Goal: Task Accomplishment & Management: Complete application form

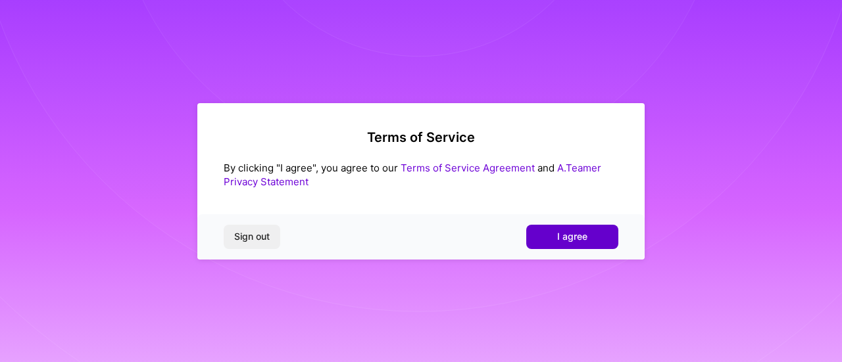
click at [556, 245] on button "I agree" at bounding box center [572, 237] width 92 height 24
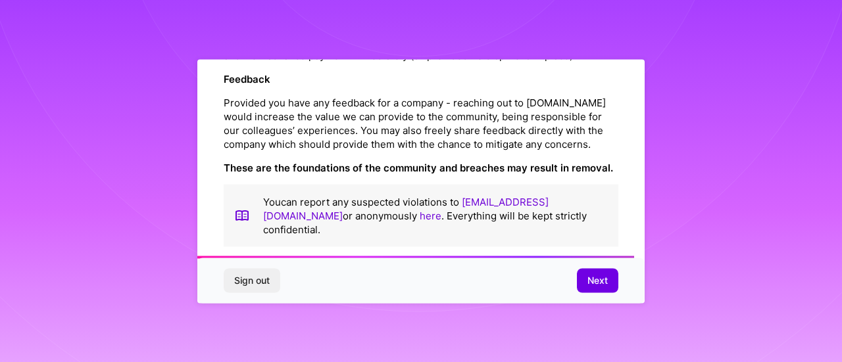
scroll to position [1619, 0]
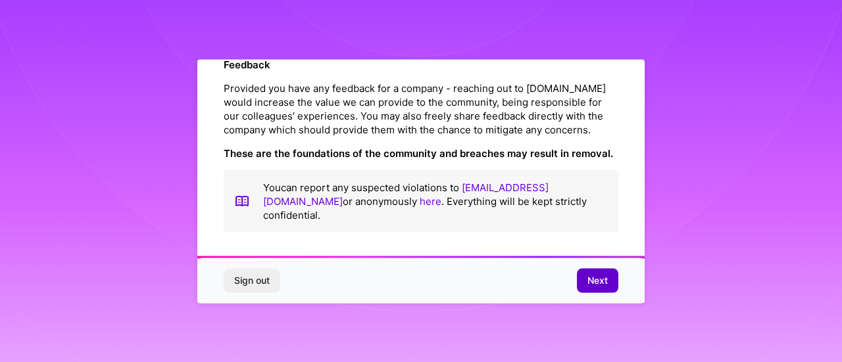
click at [593, 283] on span "Next" at bounding box center [597, 280] width 20 height 13
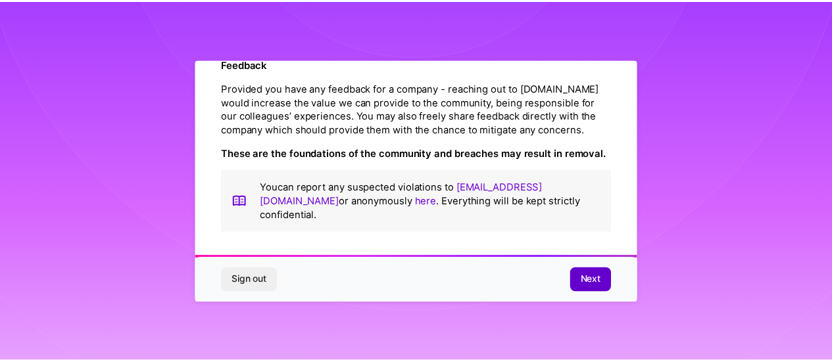
scroll to position [110, 0]
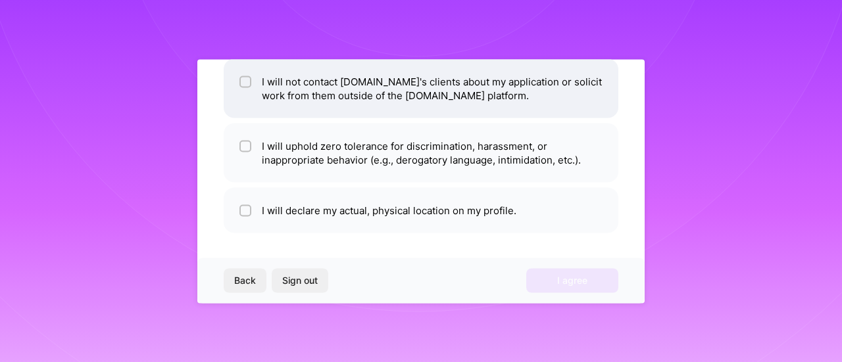
click at [243, 84] on input "checkbox" at bounding box center [246, 82] width 9 height 9
checkbox input "true"
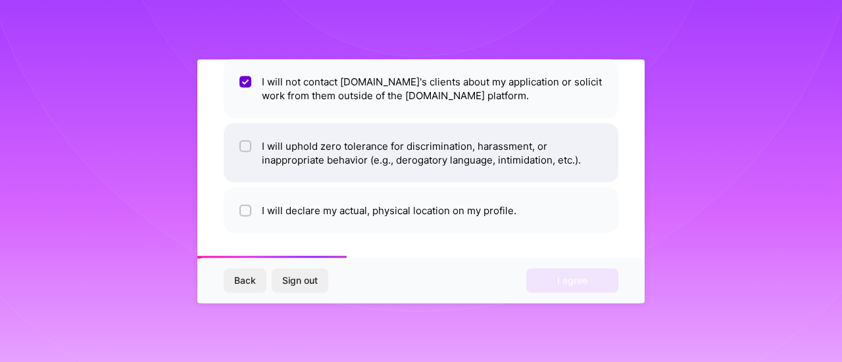
click at [245, 147] on input "checkbox" at bounding box center [246, 146] width 9 height 9
checkbox input "true"
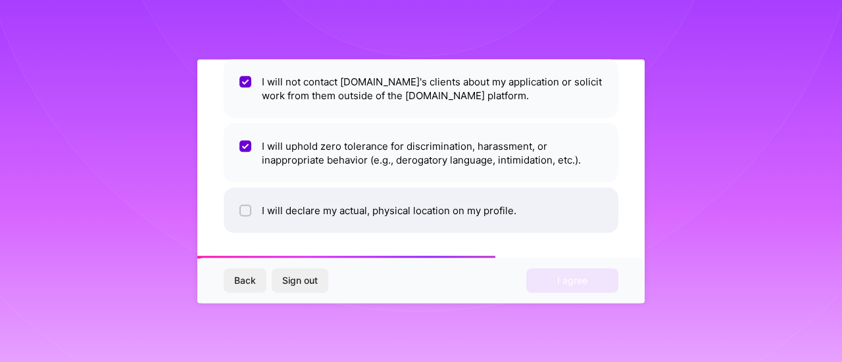
click at [242, 208] on input "checkbox" at bounding box center [246, 211] width 9 height 9
checkbox input "true"
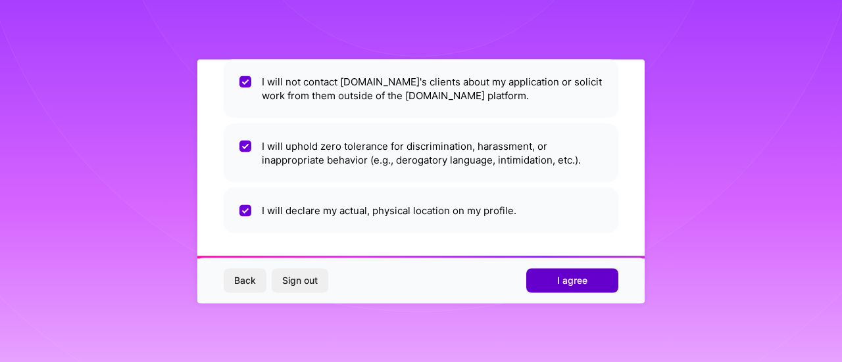
click at [566, 280] on span "I agree" at bounding box center [572, 280] width 30 height 13
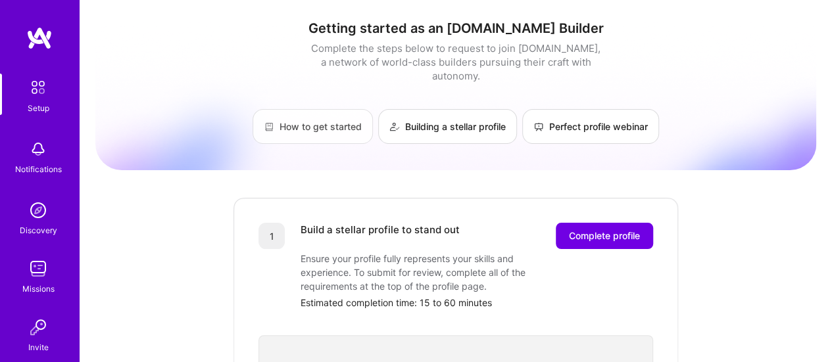
click at [337, 113] on link "How to get started" at bounding box center [313, 126] width 120 height 35
click at [610, 230] on span "Complete profile" at bounding box center [604, 236] width 71 height 13
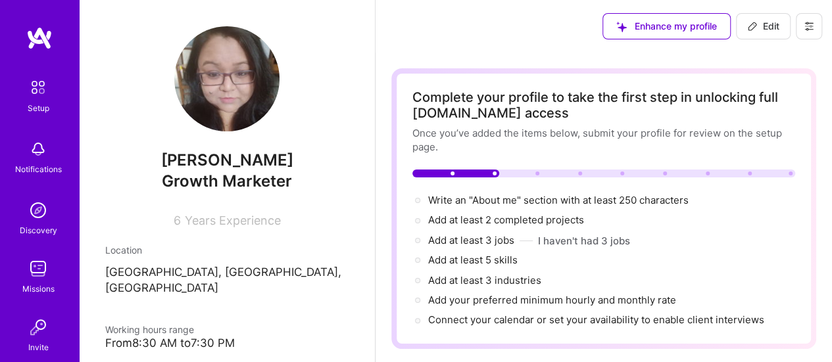
click at [37, 280] on img at bounding box center [38, 269] width 26 height 26
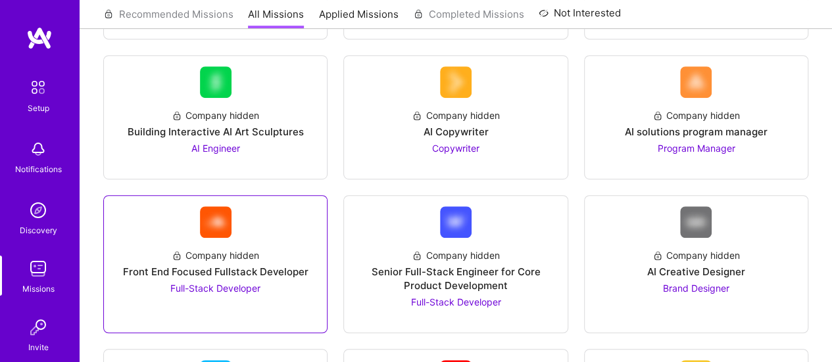
scroll to position [329, 0]
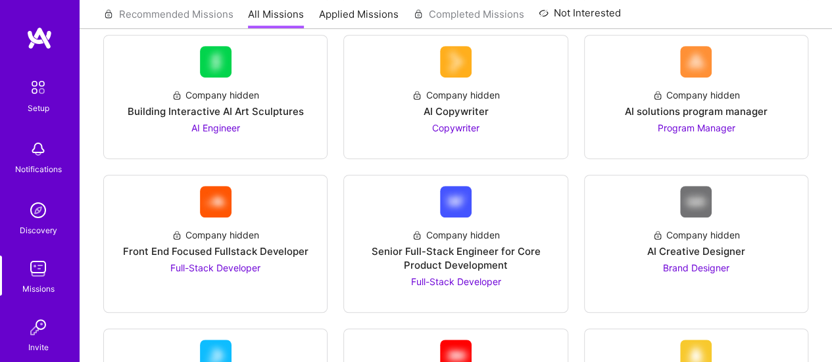
click at [38, 228] on div "Discovery" at bounding box center [38, 231] width 37 height 14
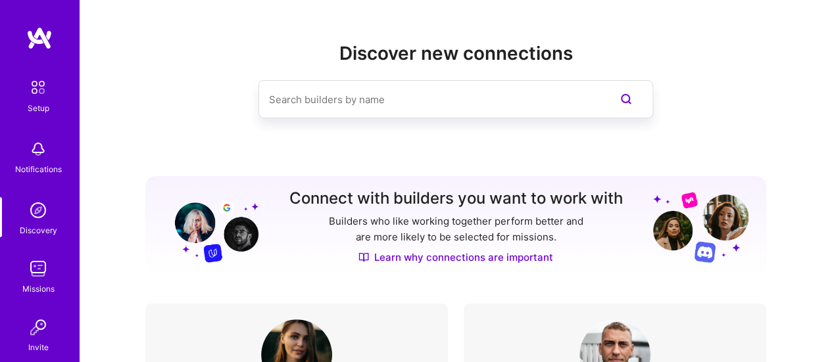
click at [40, 101] on div "Setup" at bounding box center [39, 108] width 22 height 14
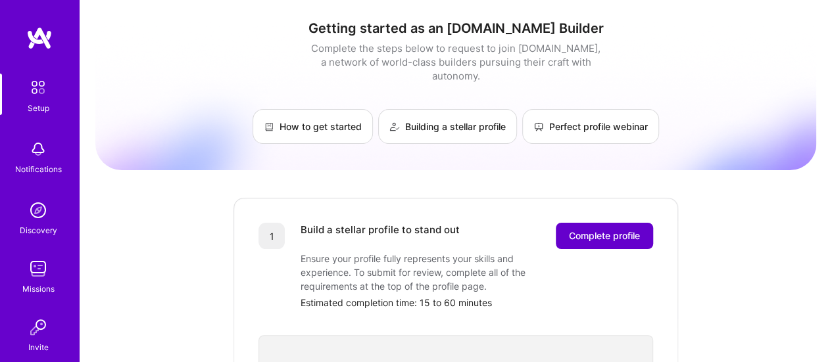
click at [583, 230] on span "Complete profile" at bounding box center [604, 236] width 71 height 13
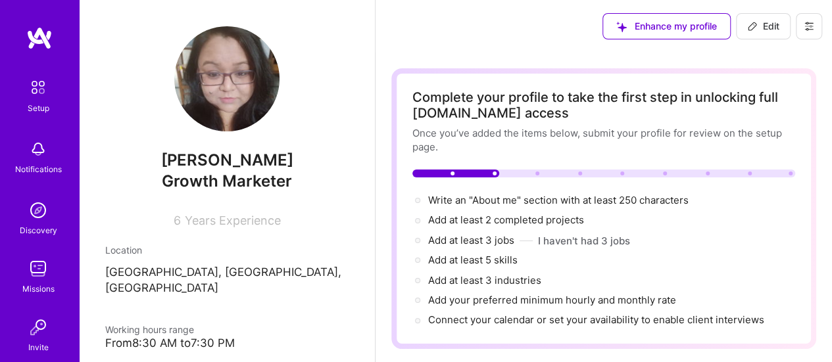
click at [43, 97] on img at bounding box center [38, 88] width 28 height 28
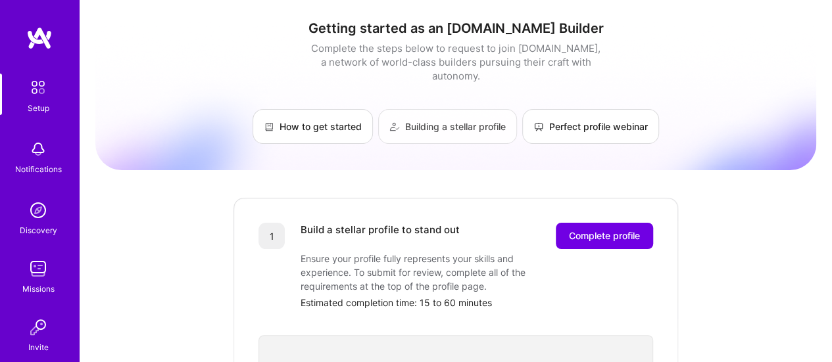
click at [467, 111] on link "Building a stellar profile" at bounding box center [447, 126] width 139 height 35
click at [554, 109] on link "Perfect profile webinar" at bounding box center [590, 126] width 137 height 35
